Goal: Navigation & Orientation: Find specific page/section

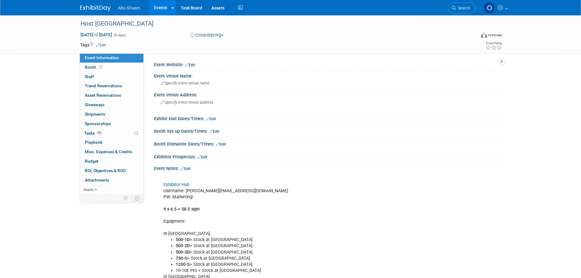
click at [153, 11] on link "Events" at bounding box center [161, 7] width 22 height 15
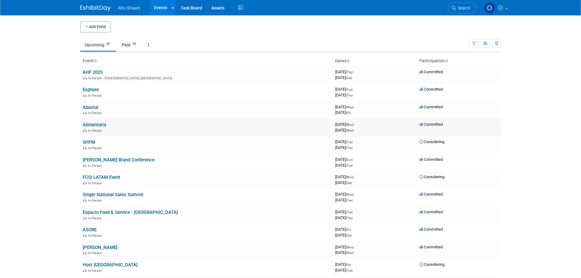
click at [102, 124] on link "Alimentaria" at bounding box center [95, 124] width 24 height 5
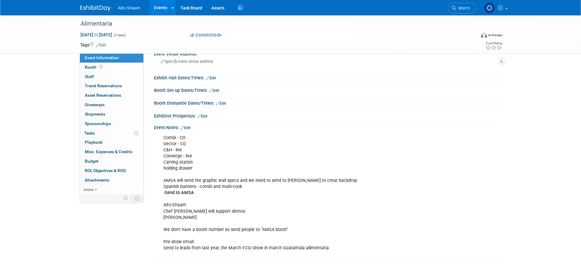
scroll to position [61, 0]
